Goal: Navigation & Orientation: Find specific page/section

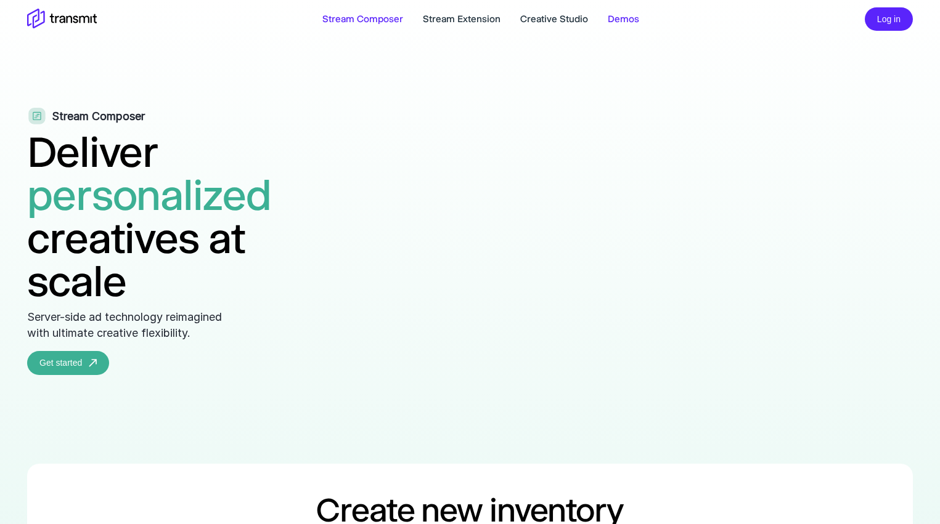
click at [616, 16] on link "Demos" at bounding box center [622, 19] width 31 height 15
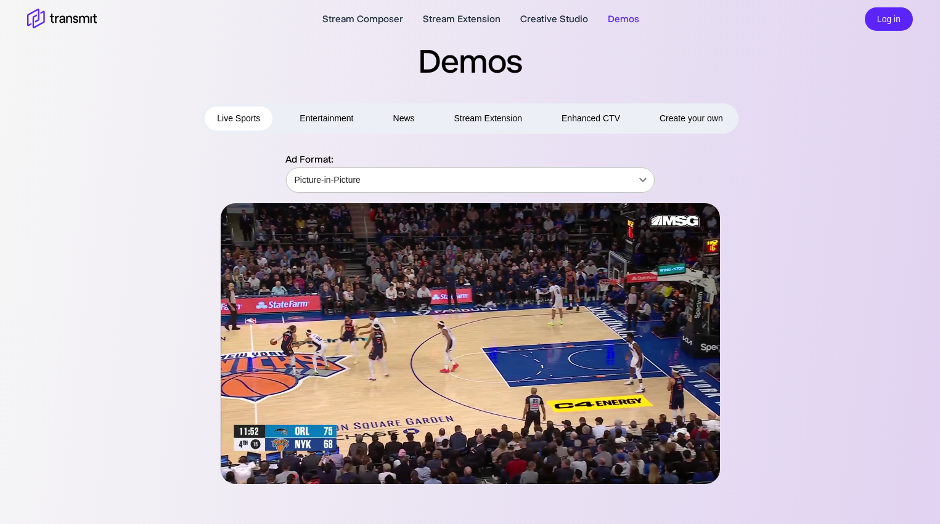
click at [604, 186] on body "Stream Composer Stream Extension Creative Studio Demos Log in Demos Live Sports…" at bounding box center [470, 262] width 940 height 524
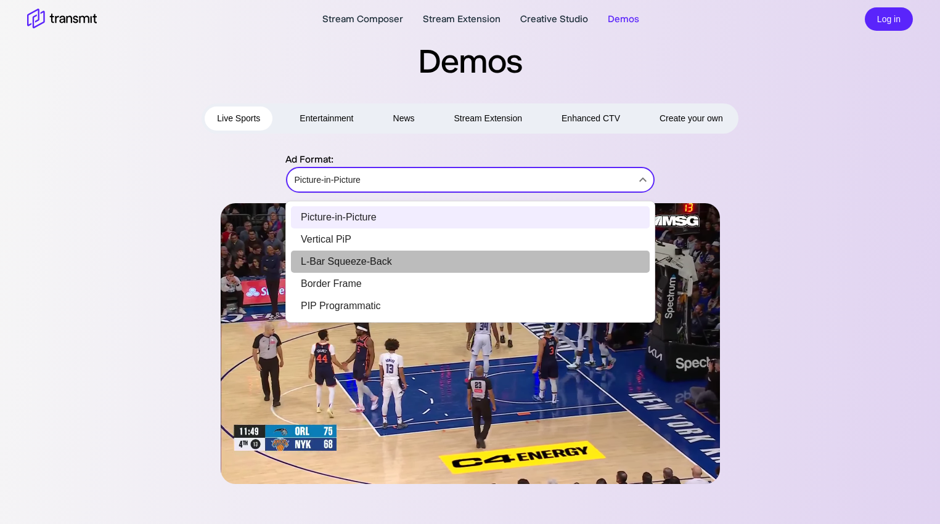
drag, startPoint x: 311, startPoint y: 262, endPoint x: 398, endPoint y: 261, distance: 86.9
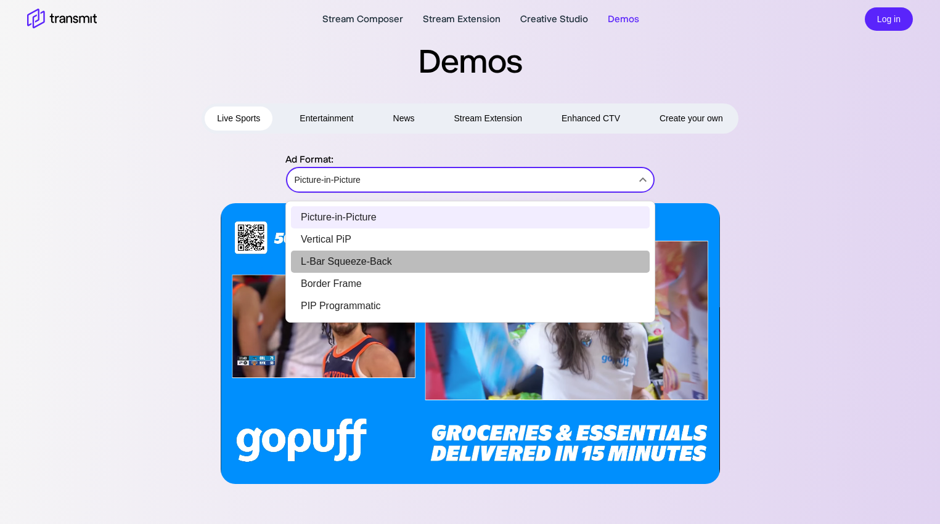
click at [399, 261] on li "L-Bar Squeeze-Back" at bounding box center [470, 262] width 359 height 22
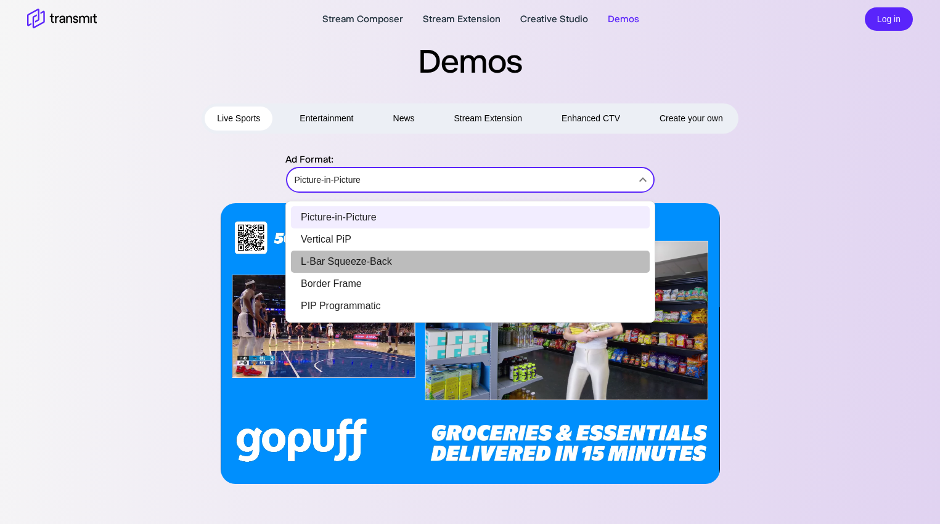
type input "L-Bar Squeeze-Back"
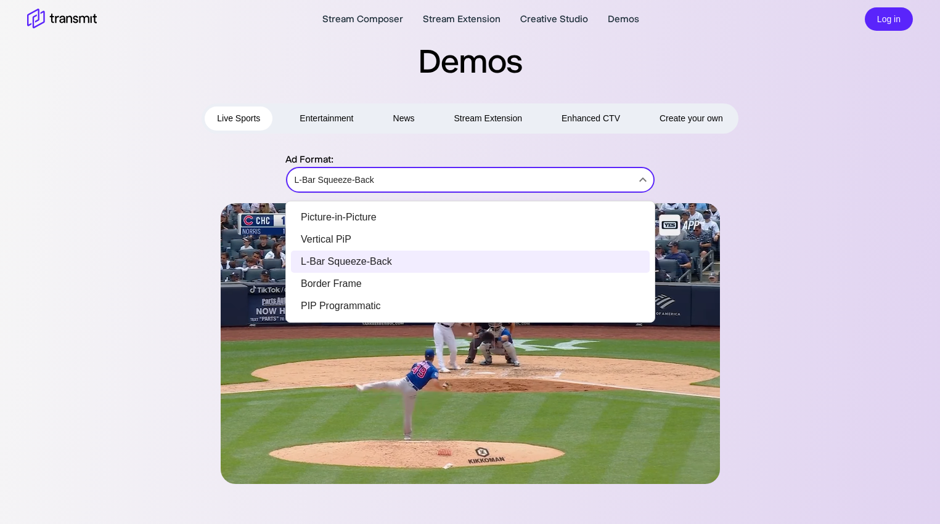
drag, startPoint x: 377, startPoint y: 181, endPoint x: 322, endPoint y: 179, distance: 55.5
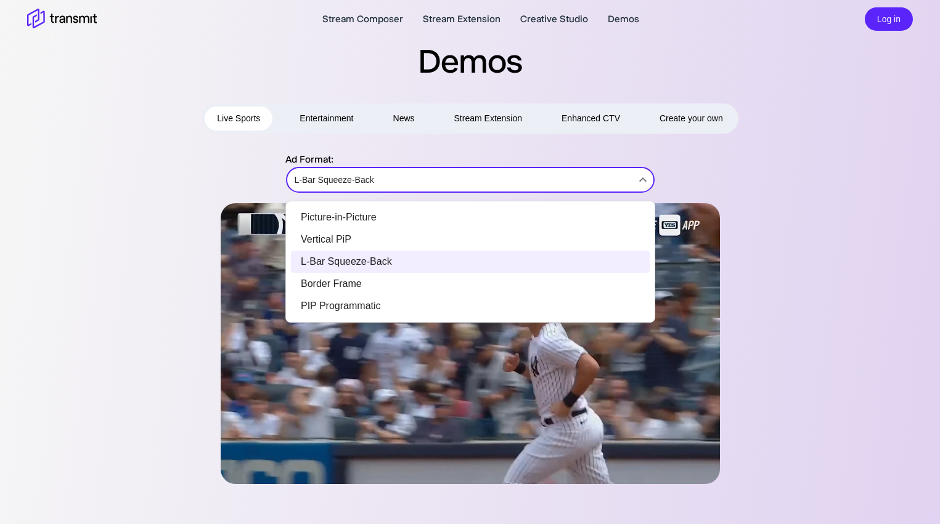
click at [322, 179] on body "Stream Composer Stream Extension Creative Studio Demos Log in Demos Live Sports…" at bounding box center [470, 262] width 940 height 524
